Goal: Task Accomplishment & Management: Use online tool/utility

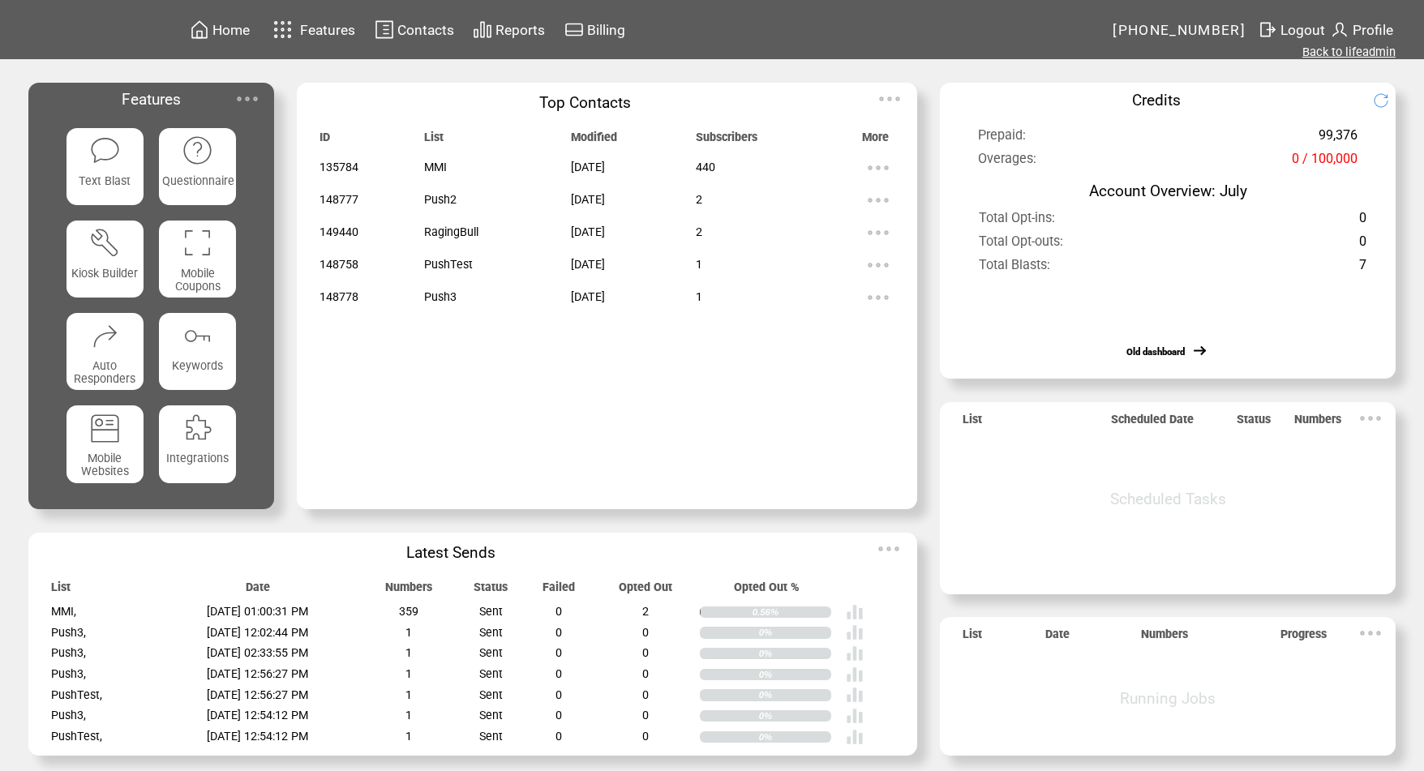
click at [1377, 47] on link "Back to lifeadmin" at bounding box center [1349, 52] width 93 height 15
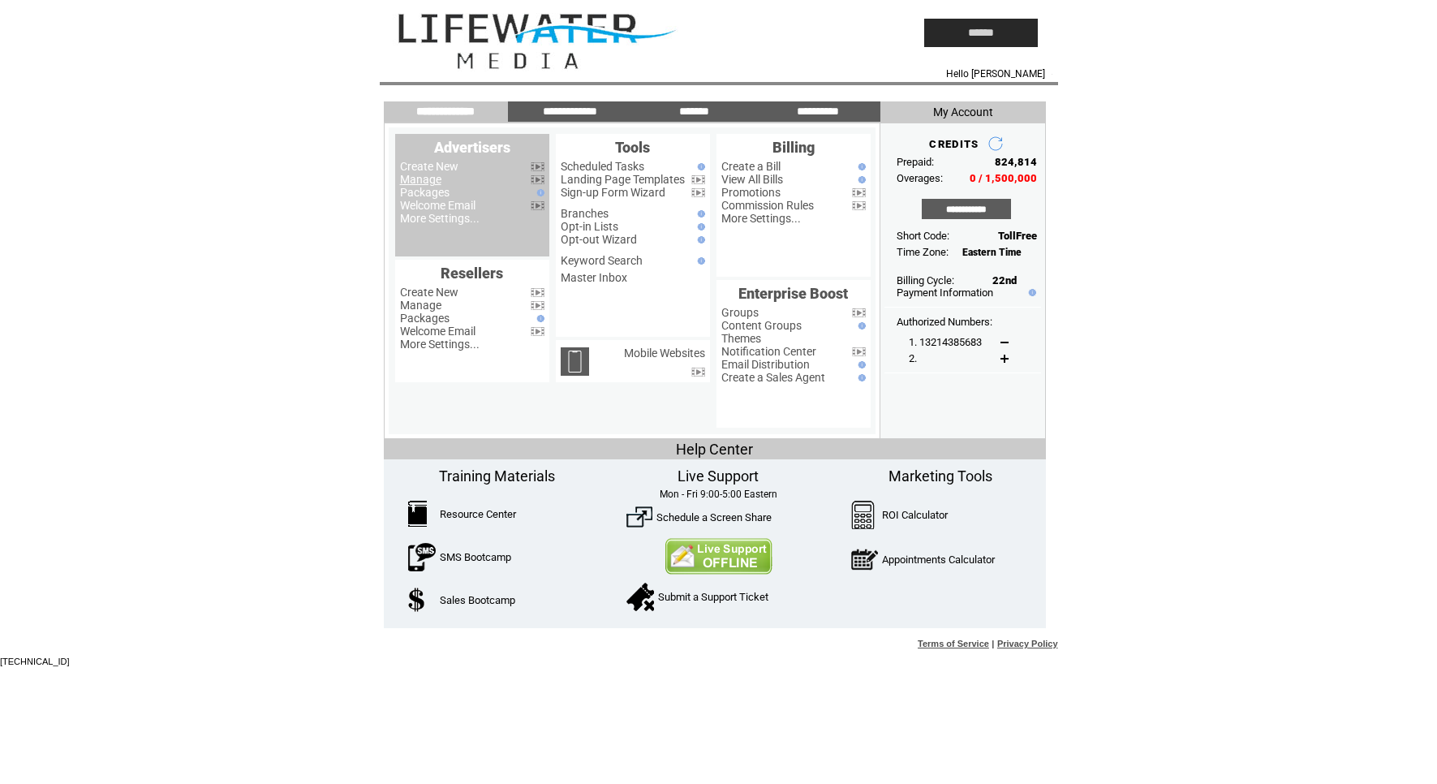
click at [433, 179] on link "Manage" at bounding box center [420, 179] width 41 height 13
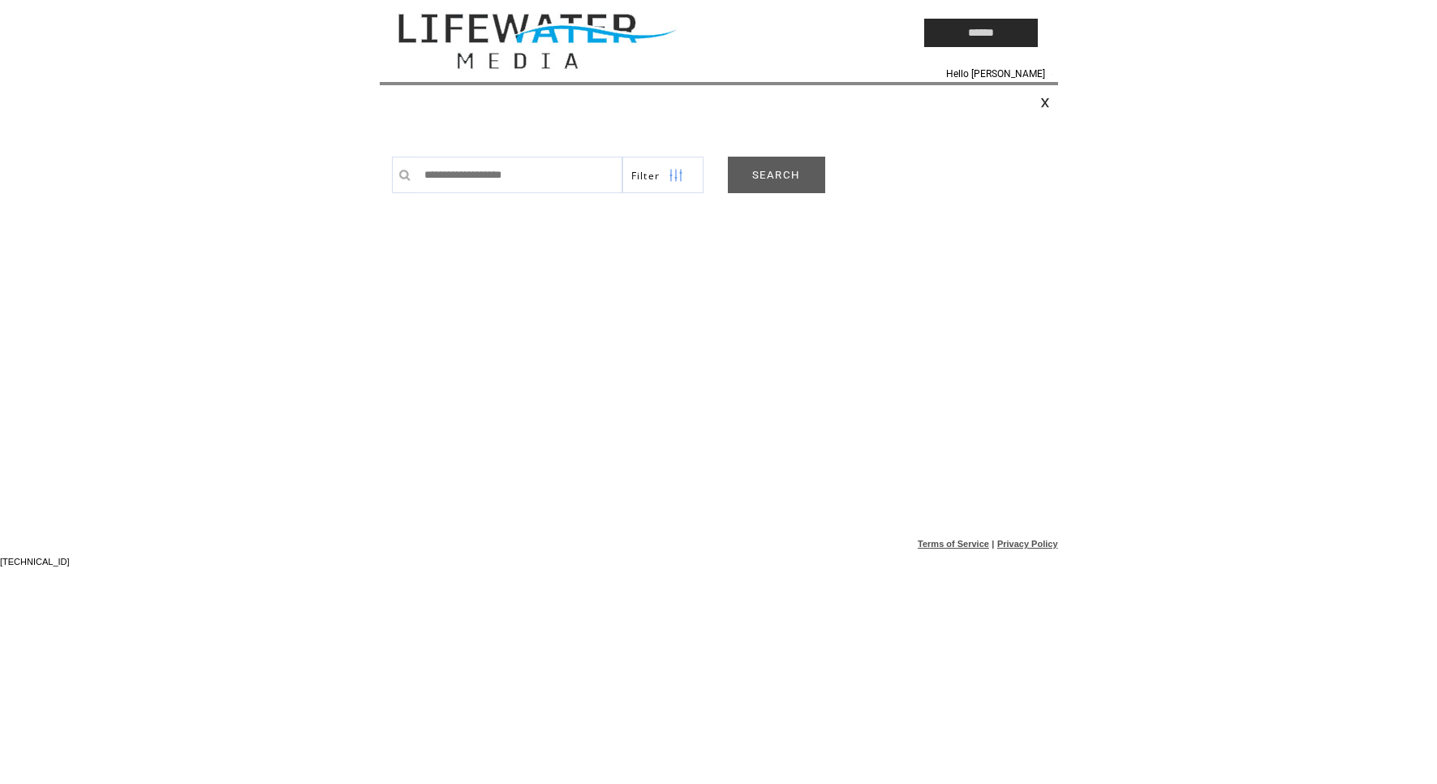
click at [788, 186] on link "SEARCH" at bounding box center [776, 175] width 97 height 37
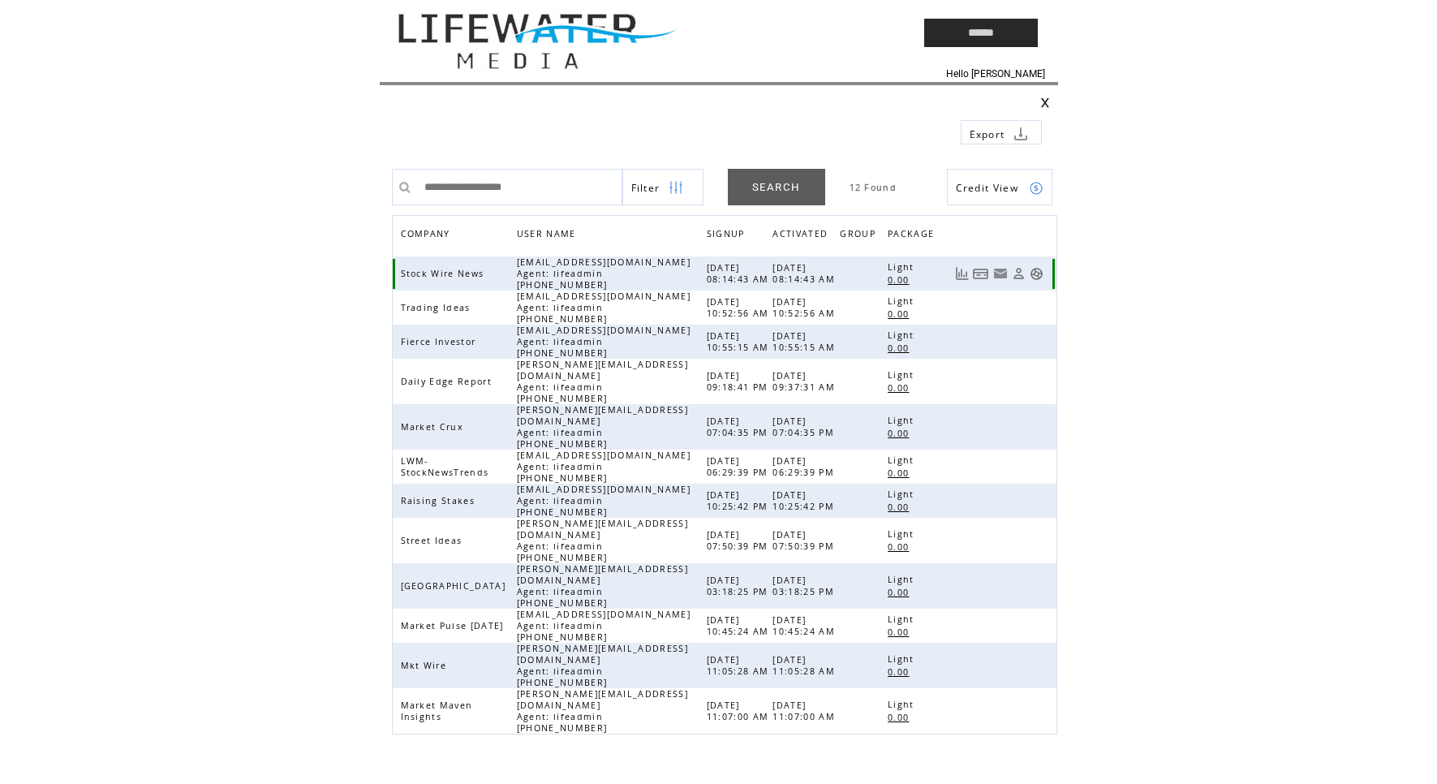
click at [1042, 276] on link at bounding box center [1036, 274] width 14 height 14
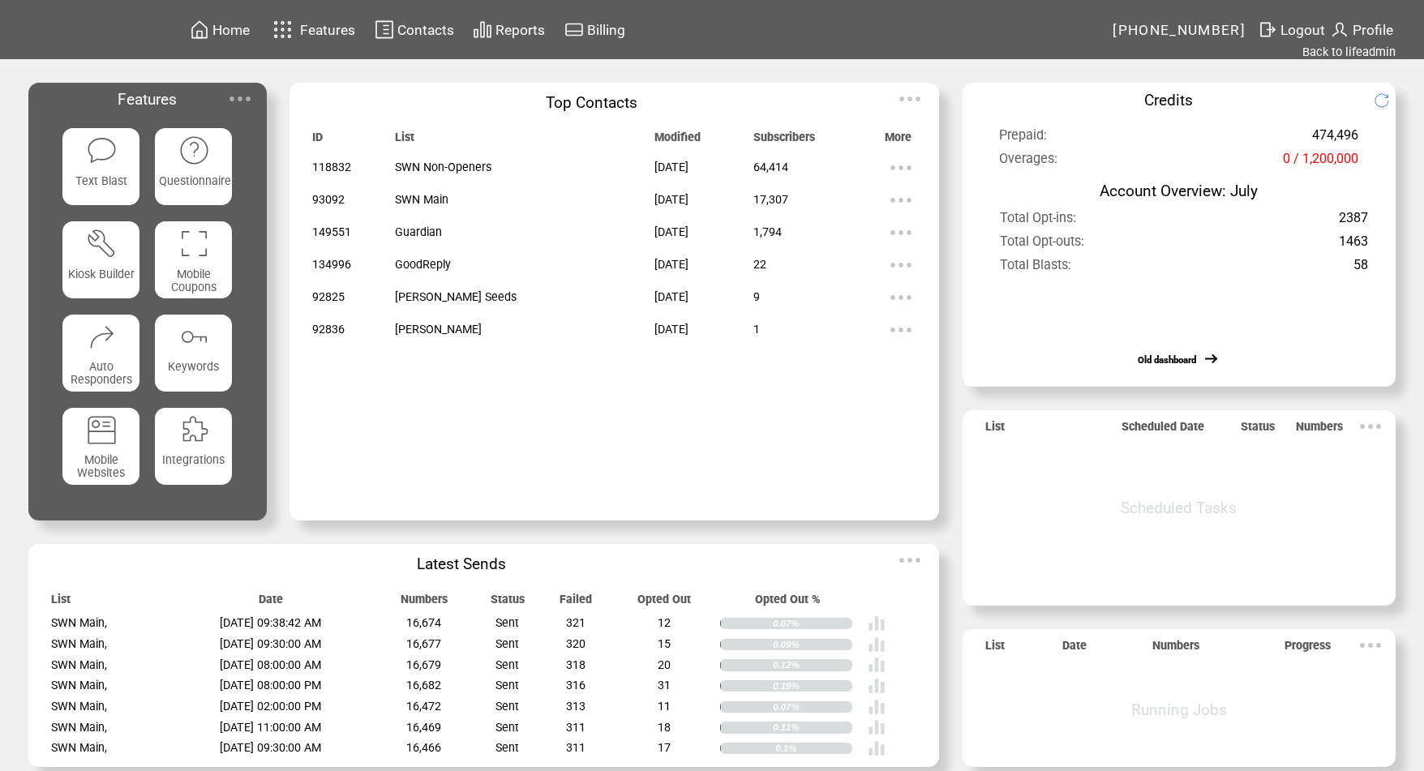
click at [423, 28] on span "Contacts" at bounding box center [425, 30] width 57 height 16
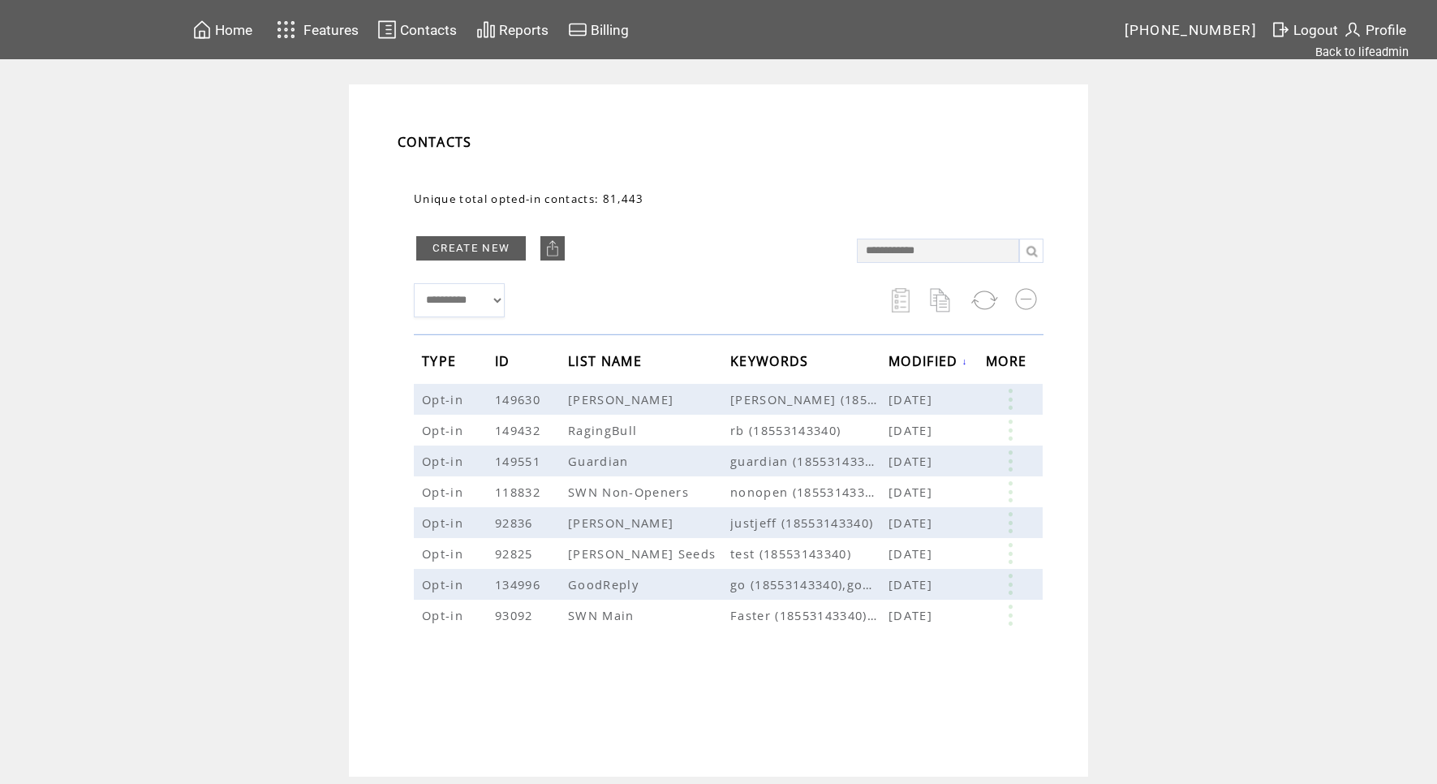
click at [470, 251] on link "CREATE NEW" at bounding box center [471, 248] width 110 height 24
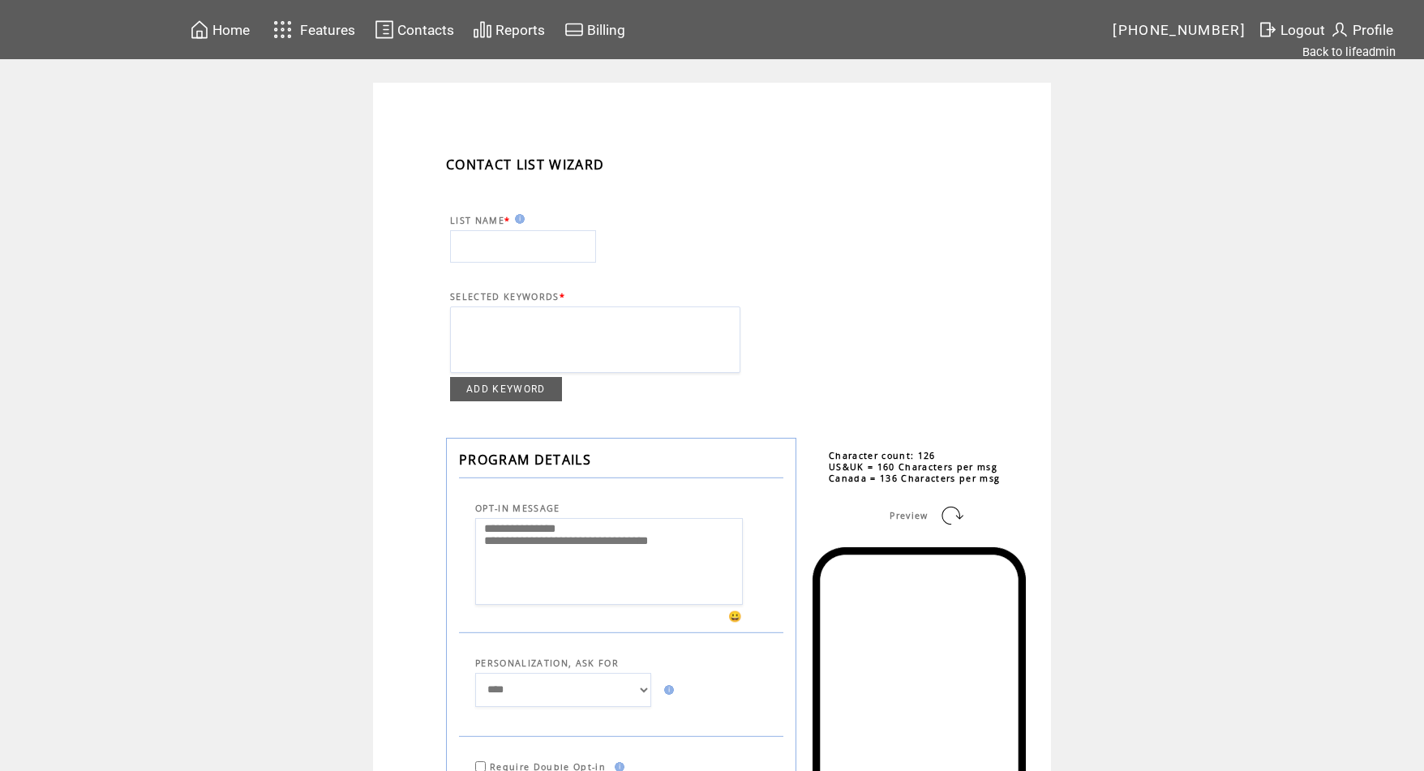
click at [470, 251] on input "text" at bounding box center [523, 246] width 146 height 32
type input "********"
click at [561, 402] on link "ADD KEYWORD" at bounding box center [506, 389] width 112 height 24
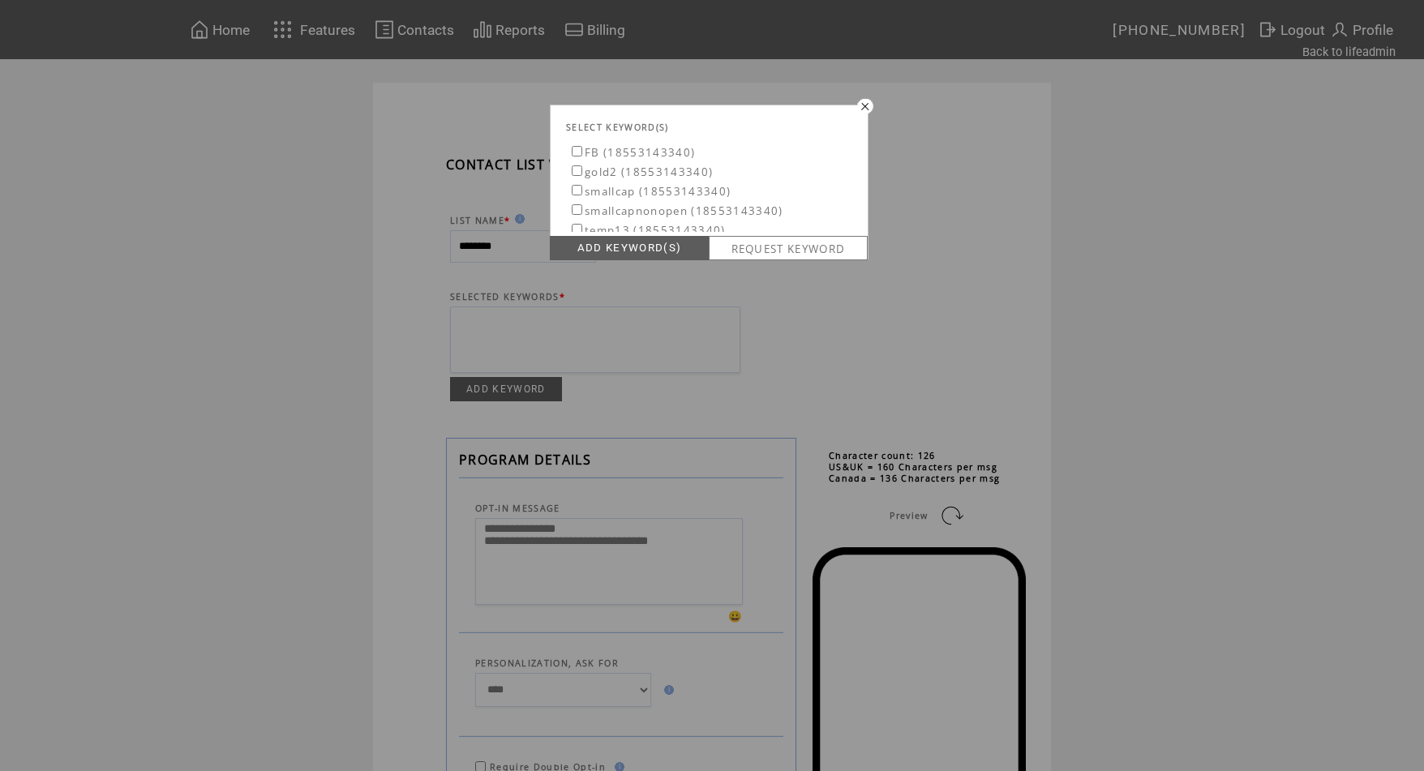
click at [803, 250] on link "REQUEST KEYWORD" at bounding box center [788, 248] width 159 height 24
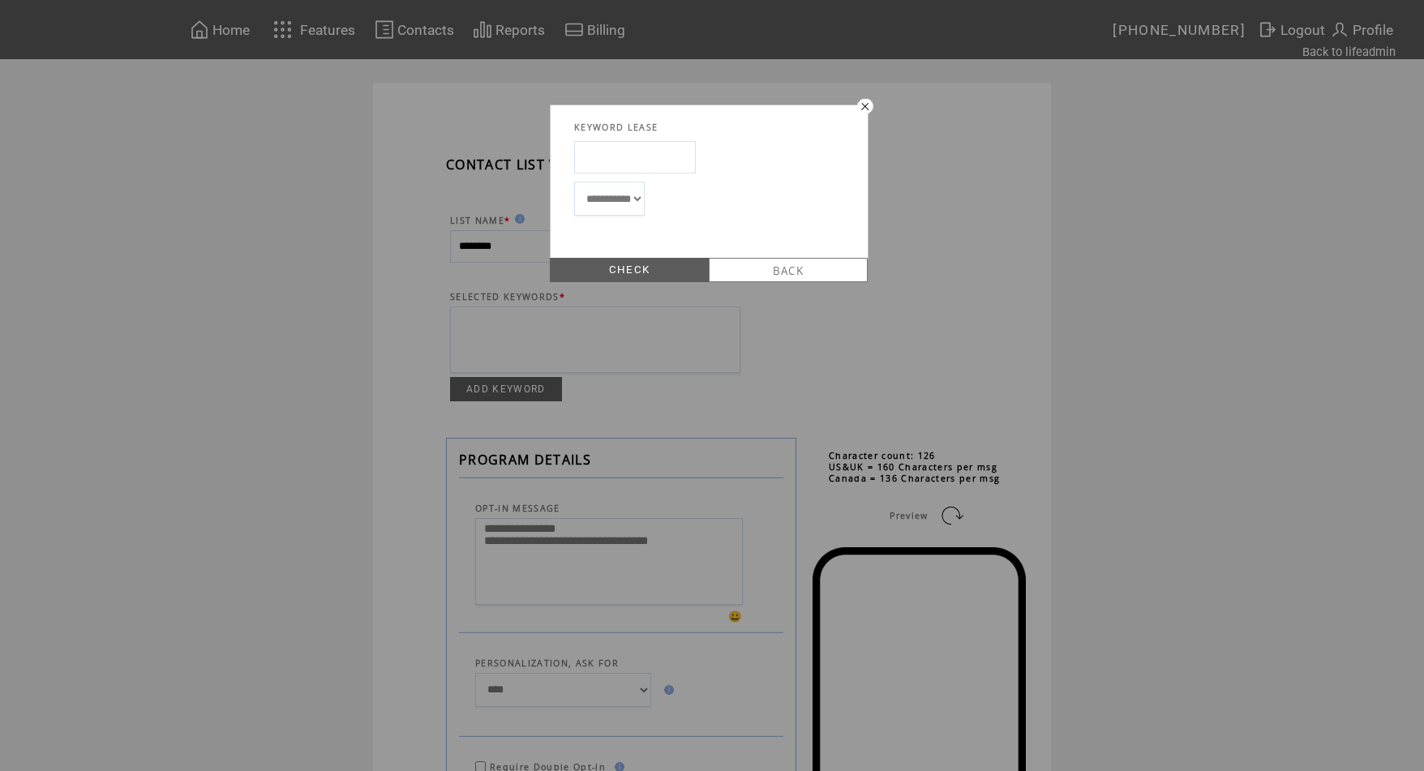
click at [603, 153] on input "text" at bounding box center [635, 157] width 122 height 32
type input "********"
click at [586, 272] on link "CHECK" at bounding box center [629, 270] width 159 height 24
click at [689, 266] on link "LEASE" at bounding box center [629, 270] width 159 height 24
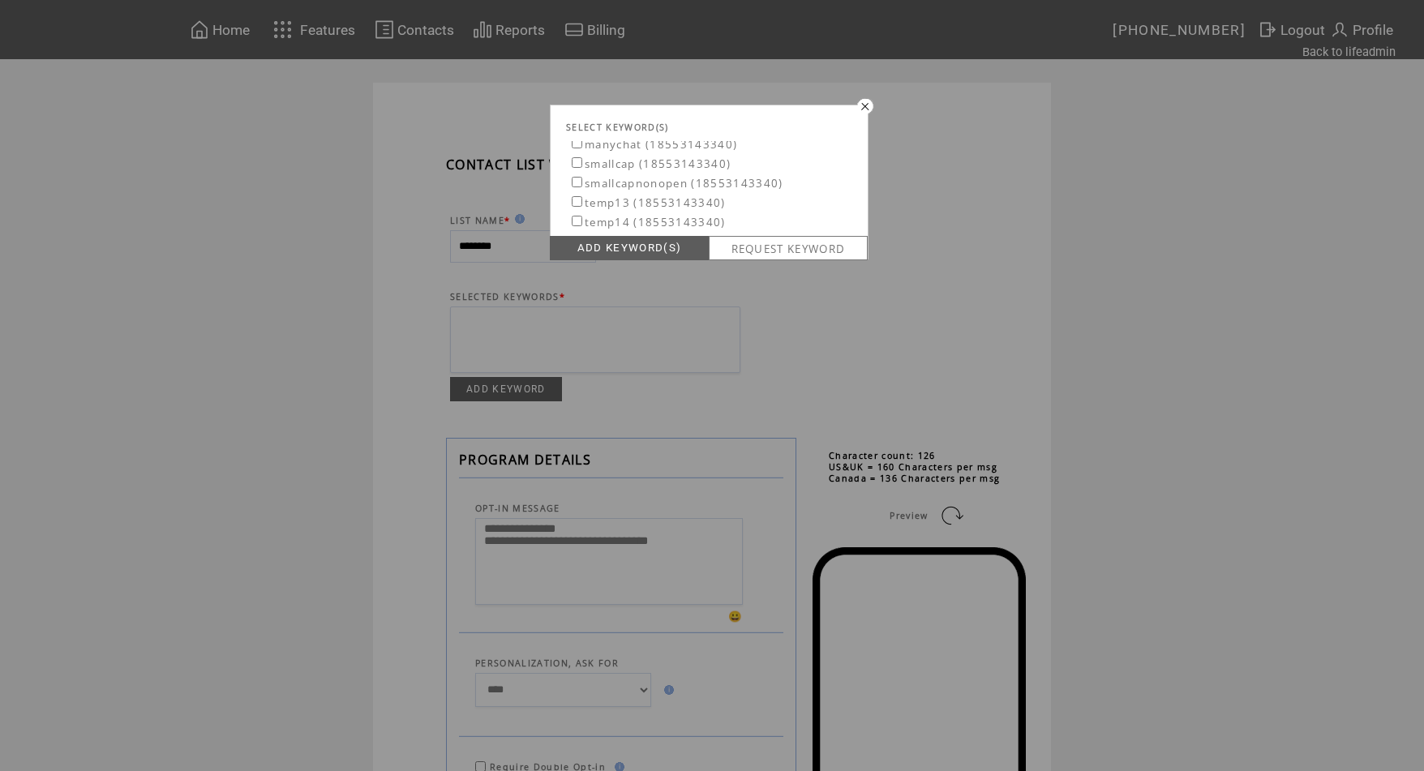
click at [610, 148] on label "manychat (18553143340)" at bounding box center [653, 144] width 169 height 15
click at [637, 250] on link "ADD KEYWORD(S)" at bounding box center [629, 248] width 159 height 24
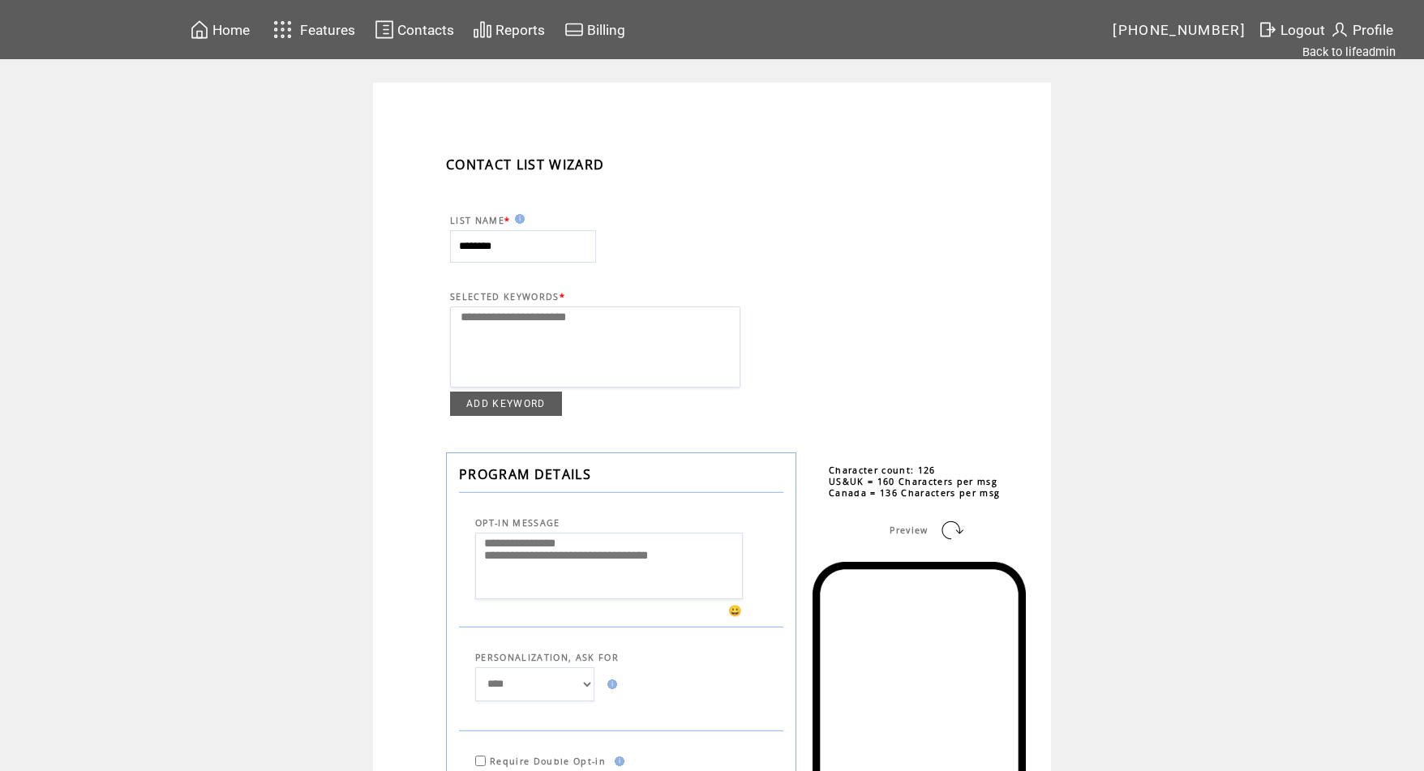
select select
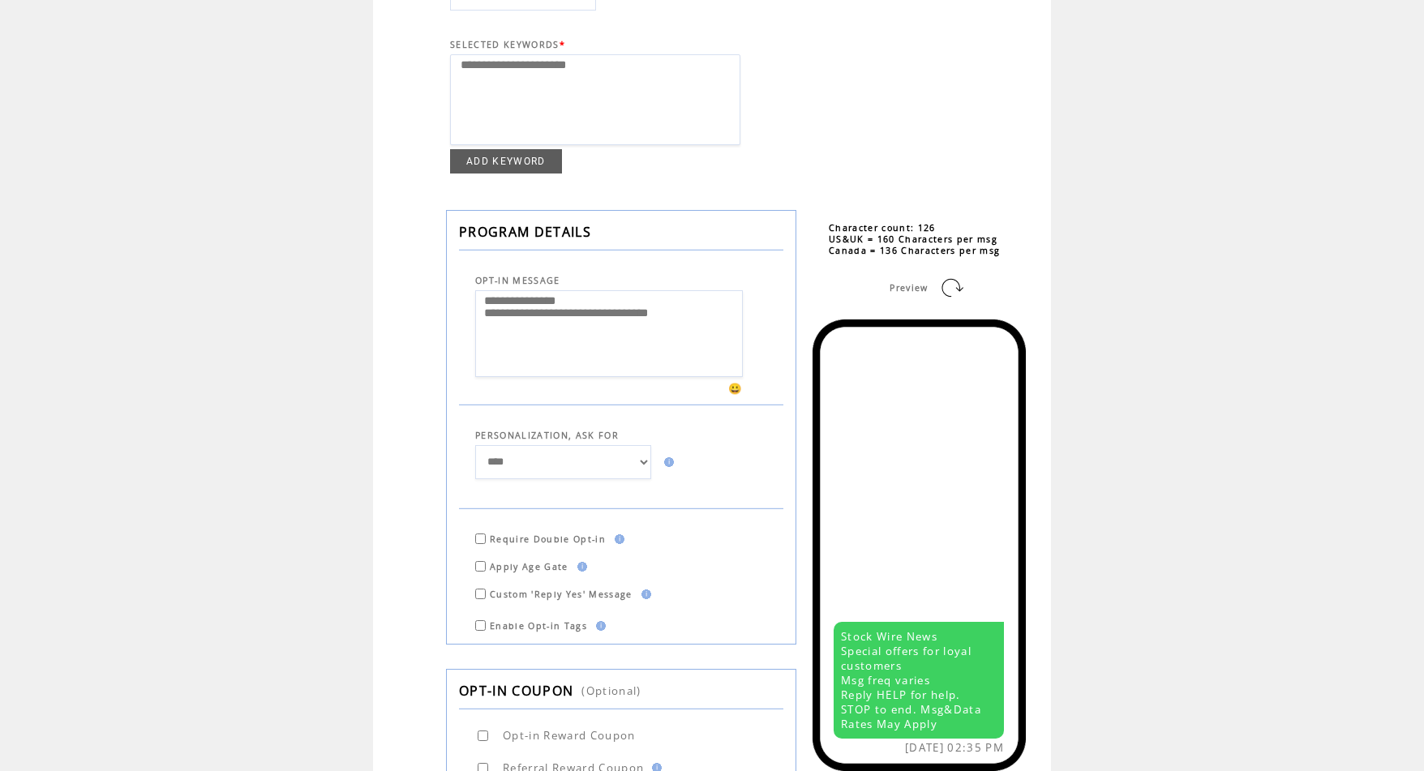
scroll to position [382, 0]
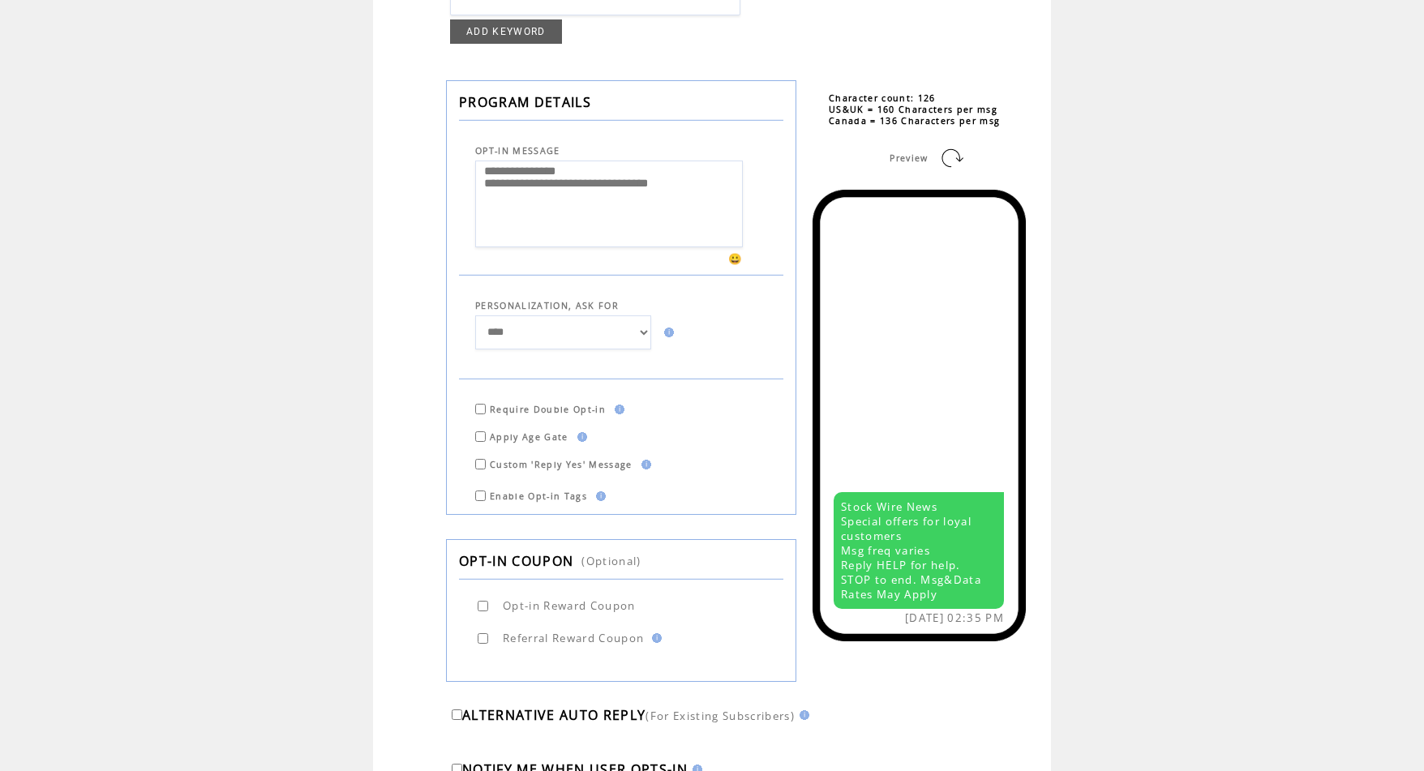
drag, startPoint x: 703, startPoint y: 195, endPoint x: 479, endPoint y: 185, distance: 224.1
click at [479, 185] on td "**********" at bounding box center [621, 202] width 324 height 91
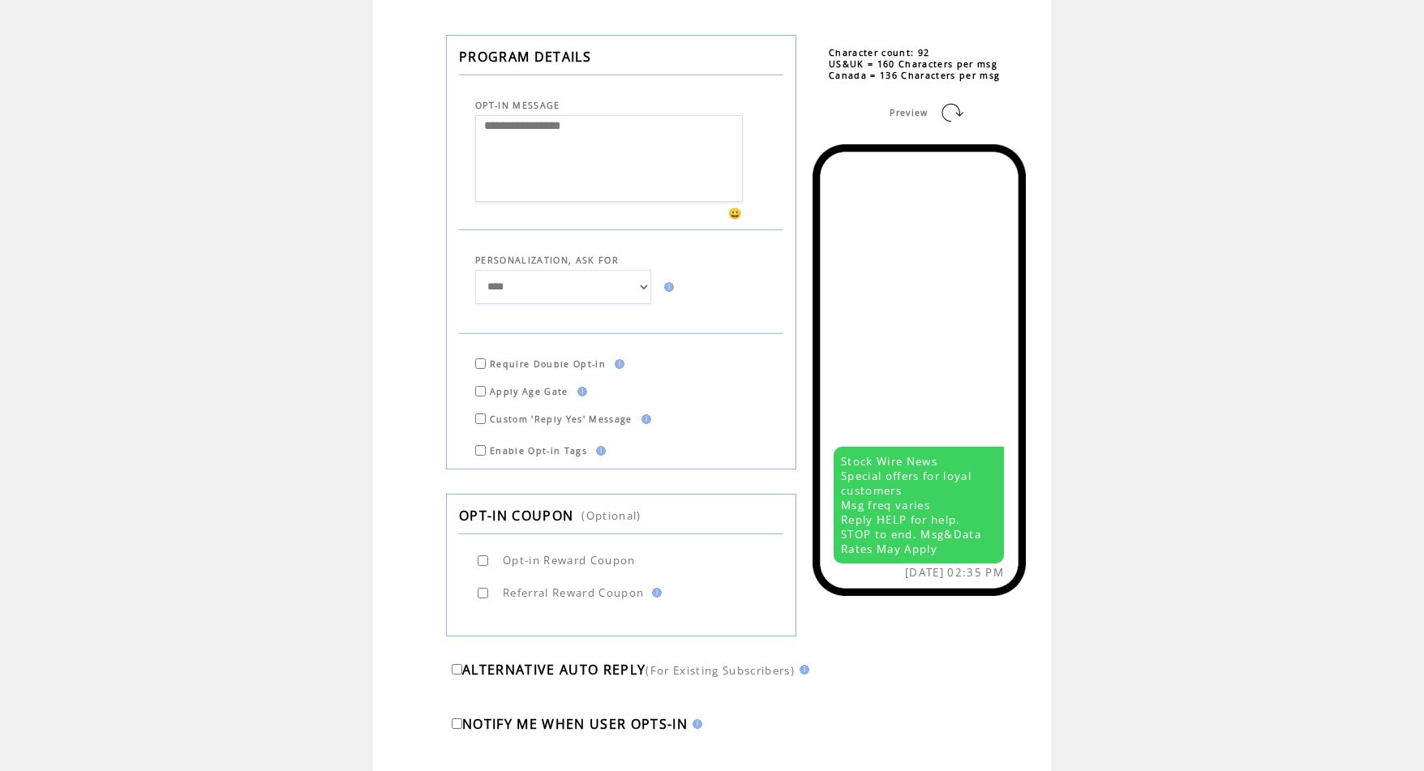
scroll to position [512, 0]
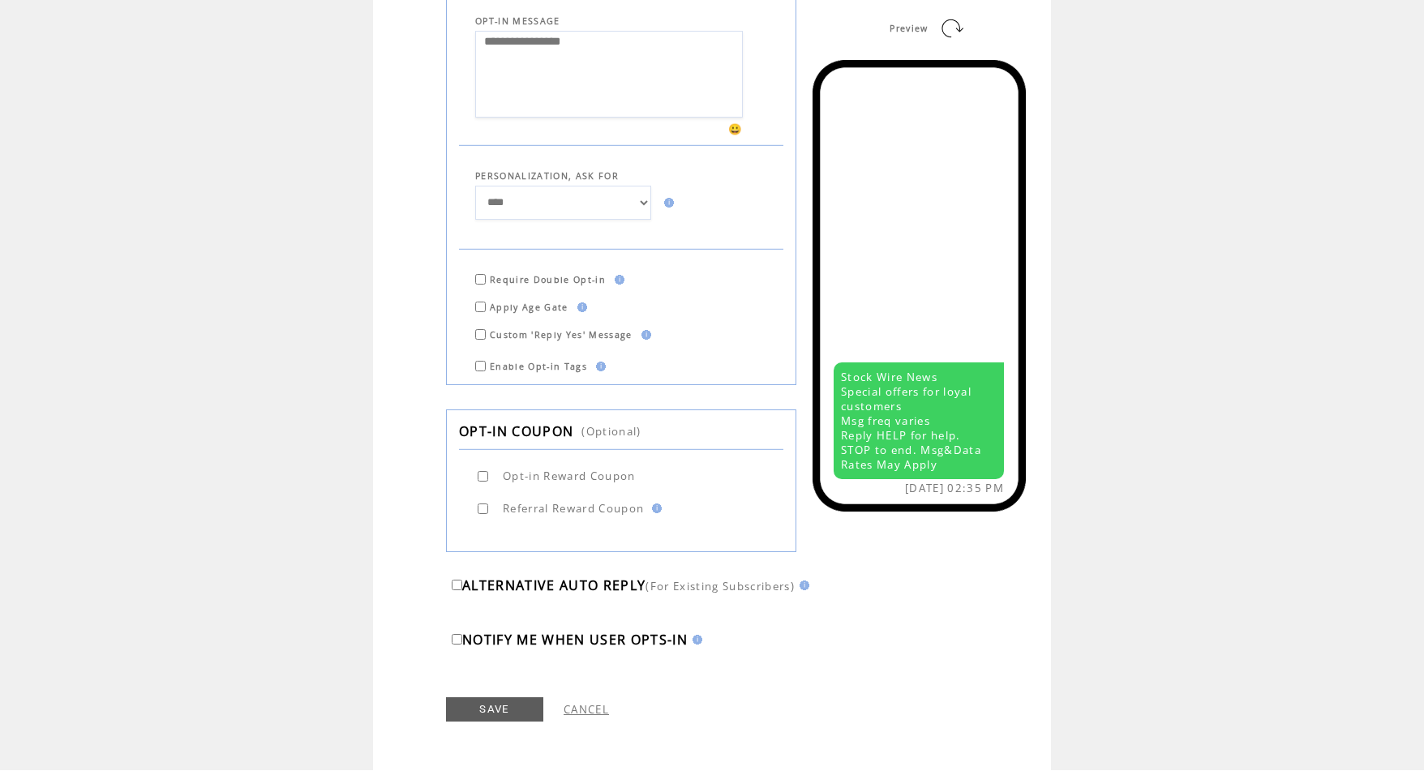
type textarea "**********"
click at [500, 706] on link "SAVE" at bounding box center [494, 710] width 97 height 24
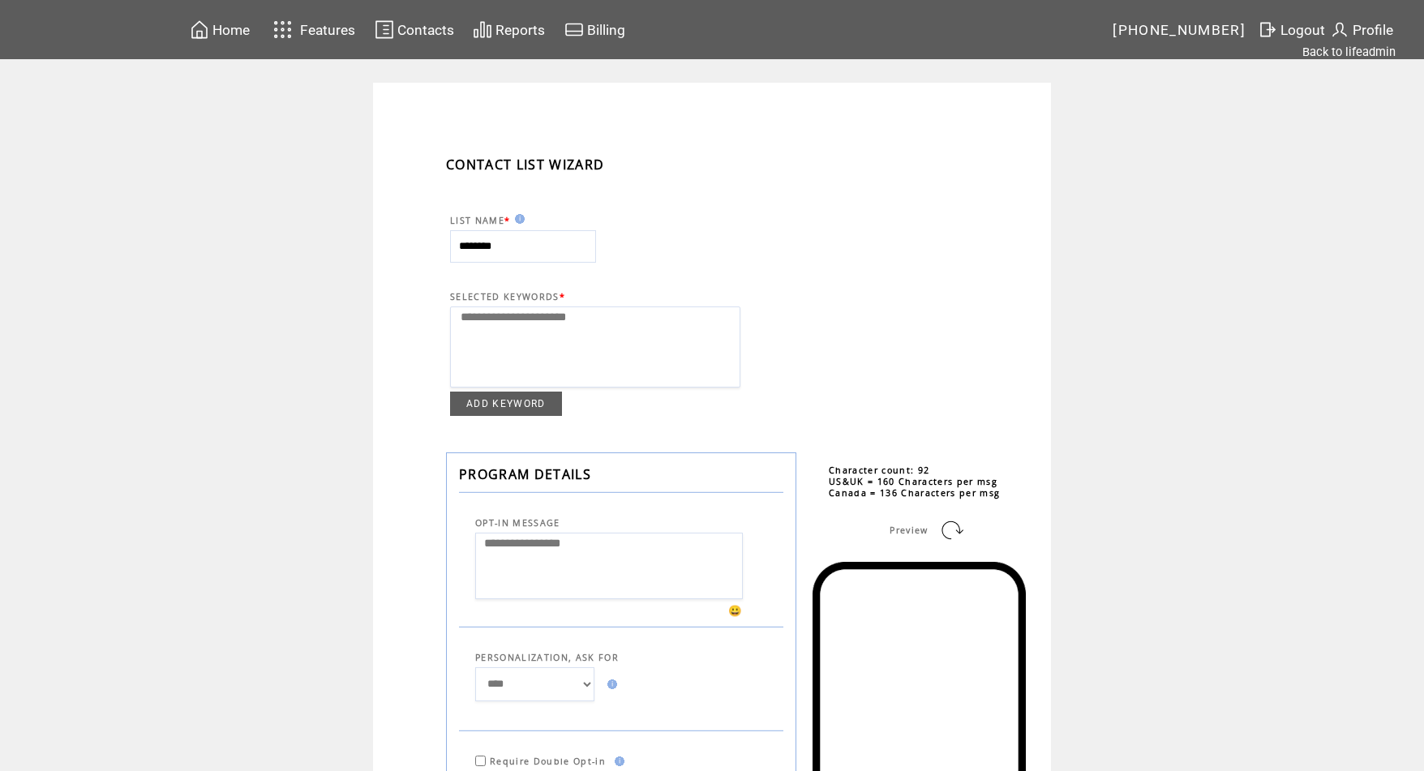
select select
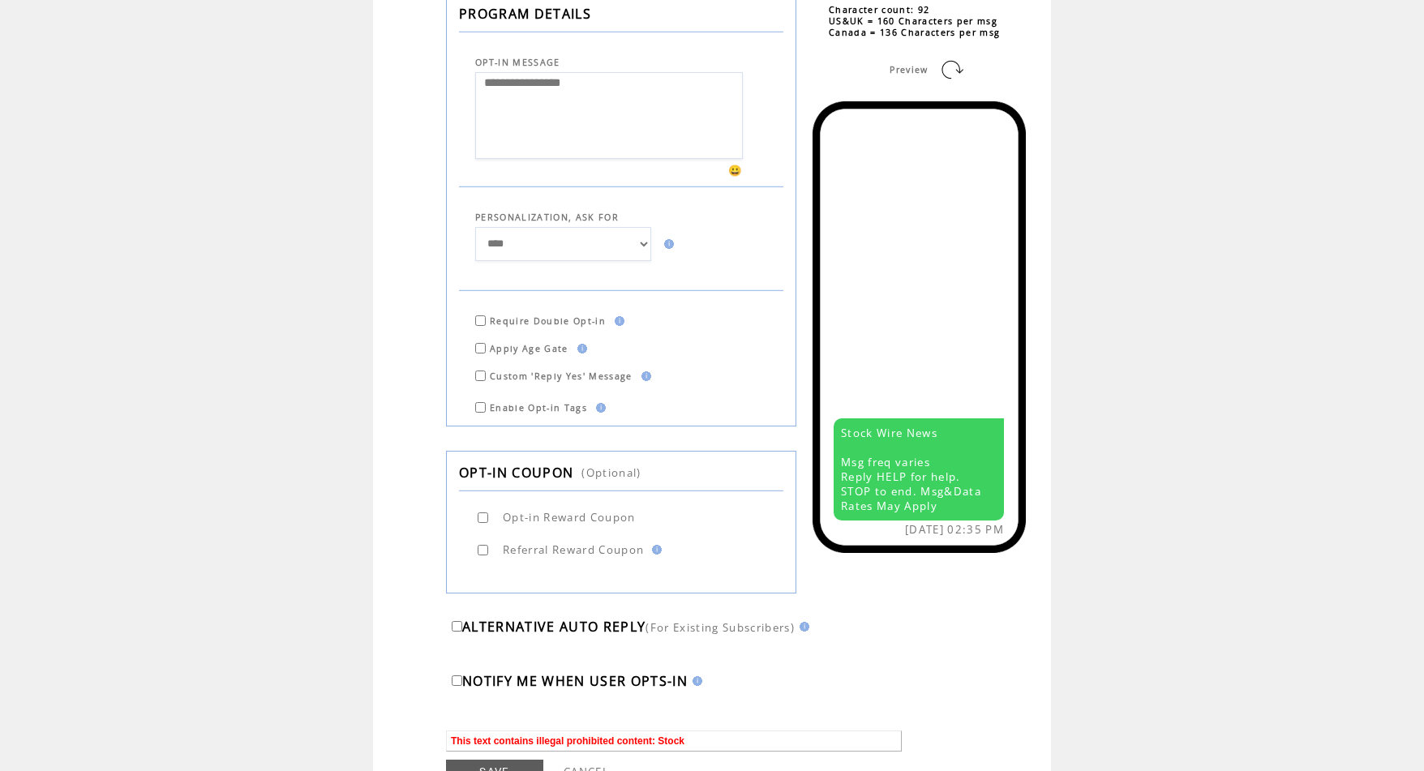
scroll to position [346, 0]
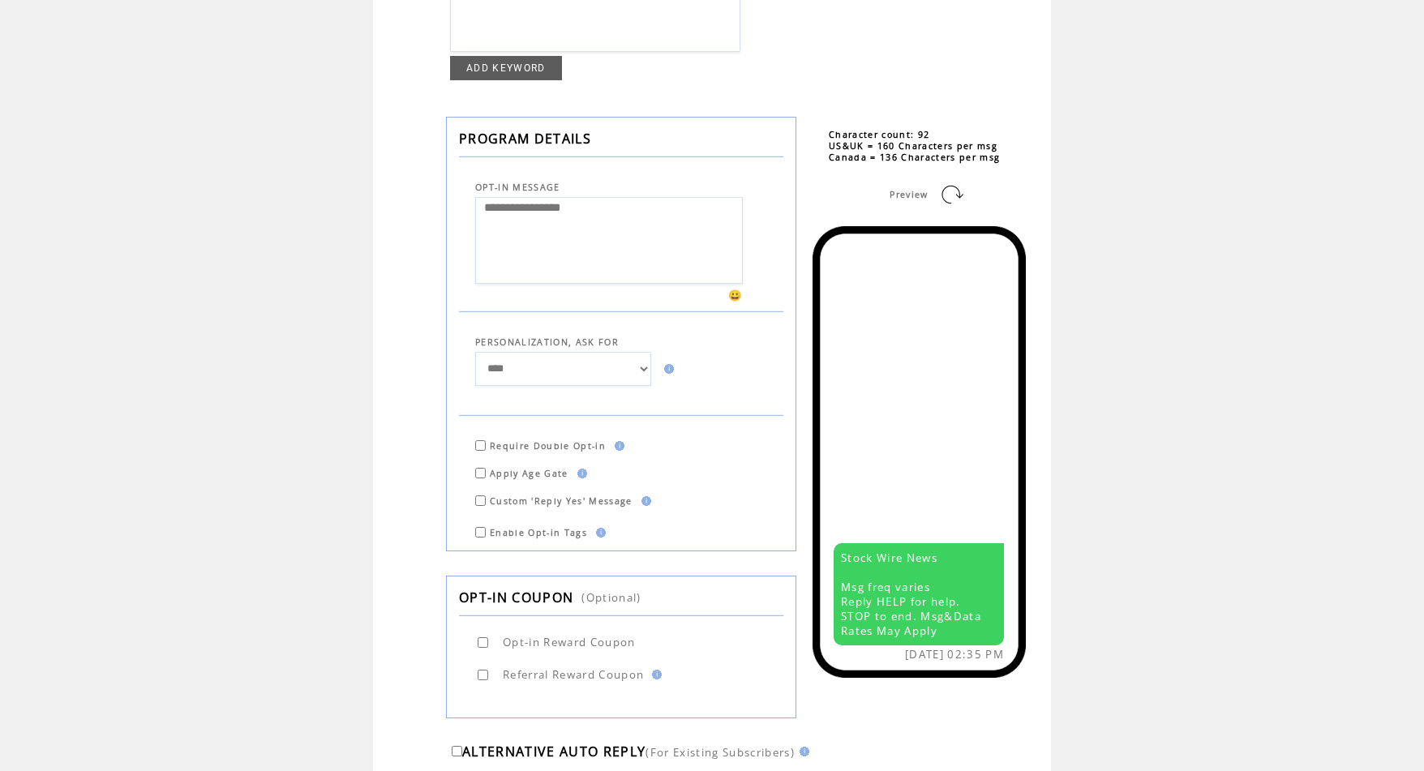
drag, startPoint x: 604, startPoint y: 216, endPoint x: 468, endPoint y: 179, distance: 140.3
click at [468, 179] on tbody "**********" at bounding box center [621, 334] width 324 height 409
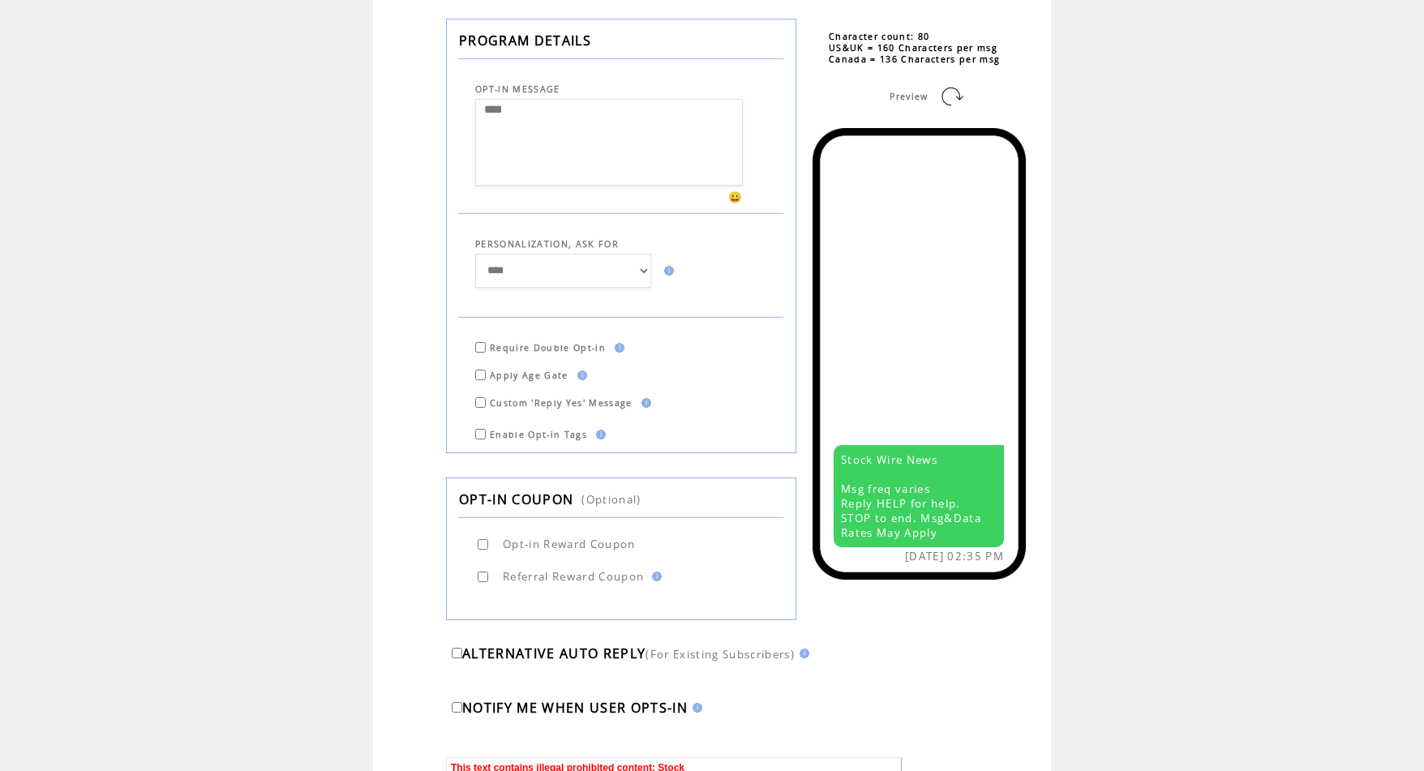
scroll to position [533, 0]
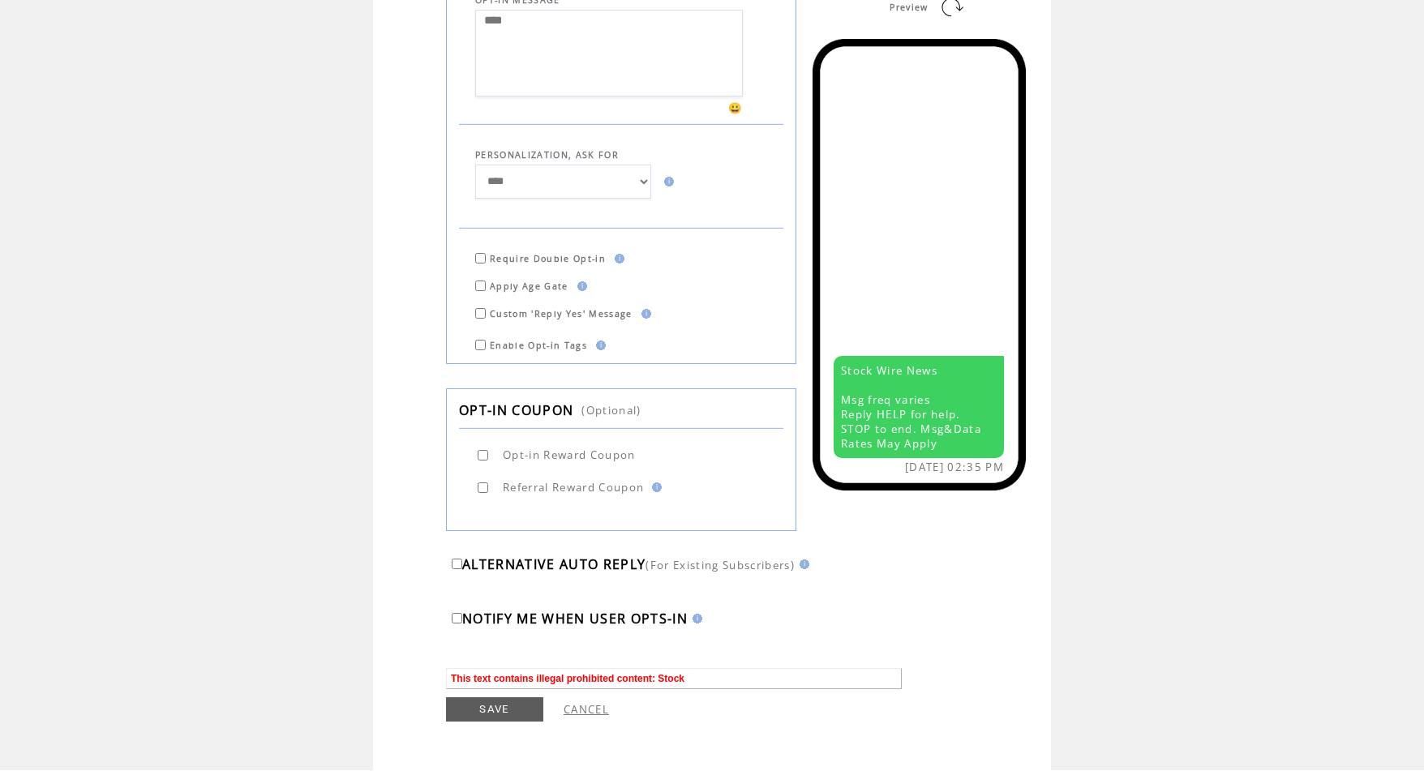
type textarea "****"
click at [509, 711] on link "SAVE" at bounding box center [494, 710] width 97 height 24
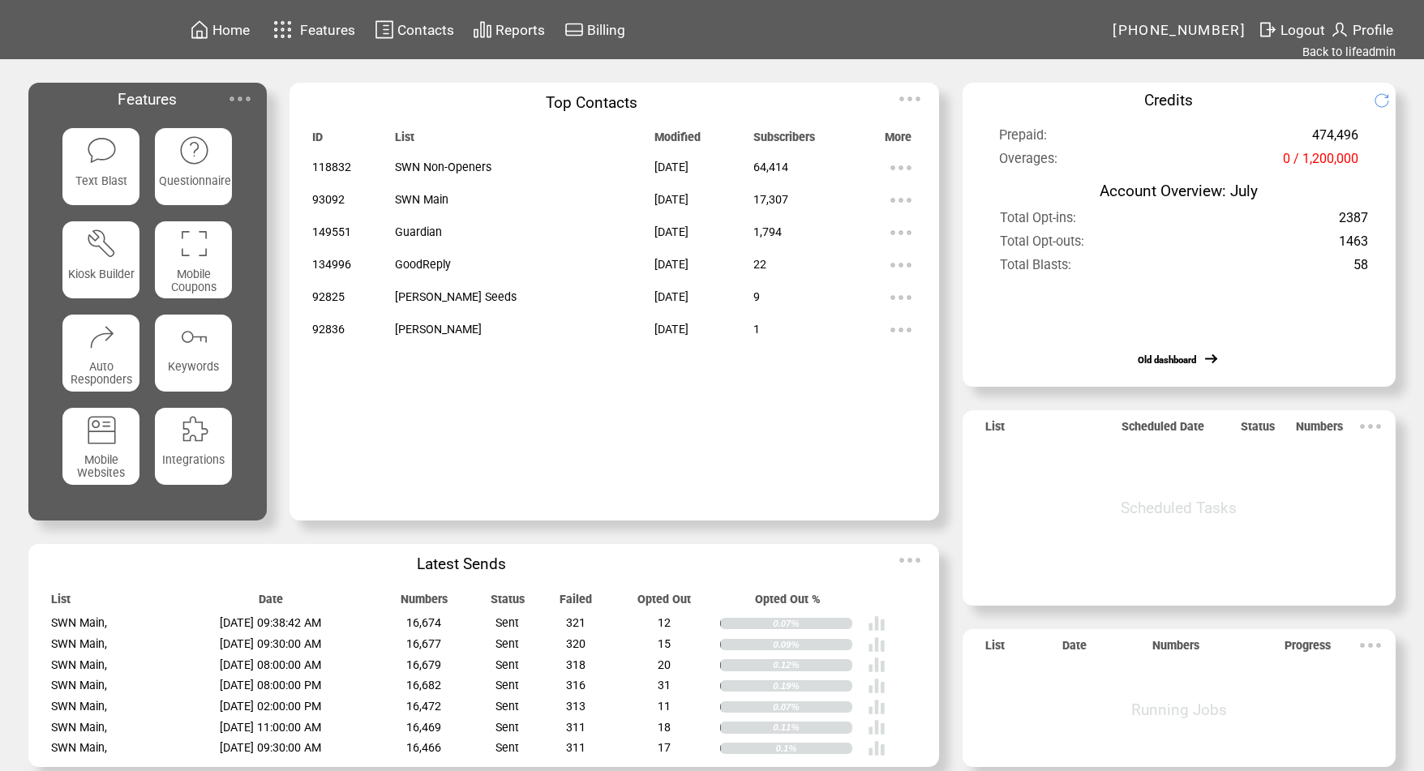
click at [449, 35] on span "Contacts" at bounding box center [425, 30] width 57 height 16
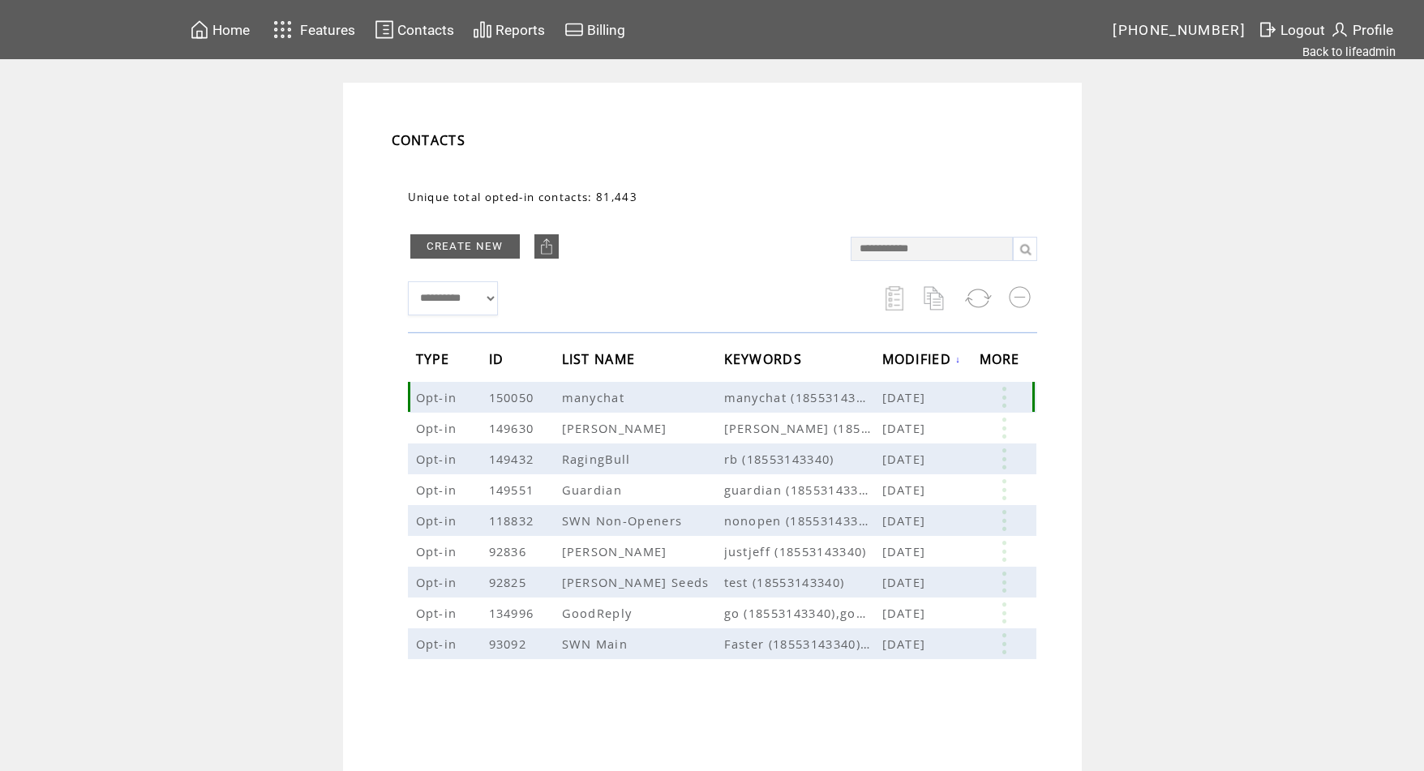
click at [594, 396] on span "manychat" at bounding box center [595, 397] width 67 height 16
